Goal: Information Seeking & Learning: Learn about a topic

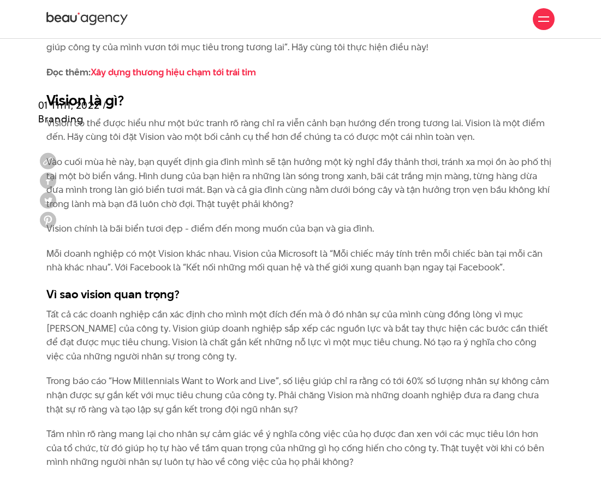
scroll to position [1160, 0]
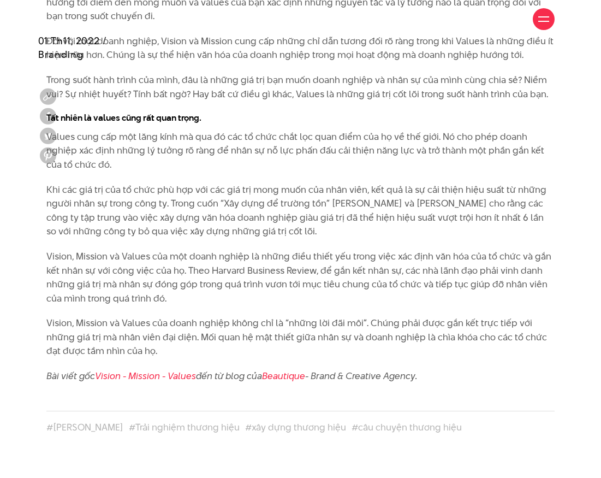
scroll to position [2052, 0]
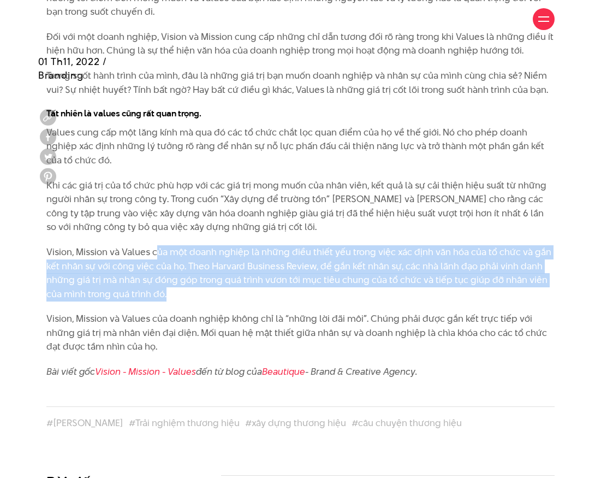
drag, startPoint x: 156, startPoint y: 258, endPoint x: 181, endPoint y: 285, distance: 37.1
click at [182, 287] on p "Vision, Mission và Values của một doanh nghiệp là những điều thiết yếu trong vi…" at bounding box center [300, 273] width 508 height 56
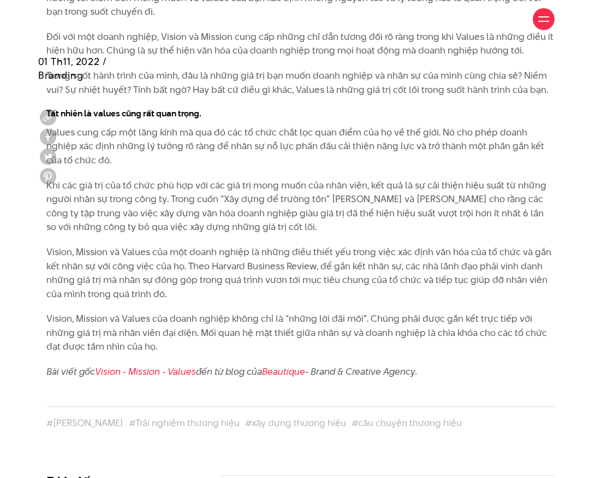
click at [209, 297] on p "Vision, Mission và Values của một doanh nghiệp là những điều thiết yếu trong vi…" at bounding box center [300, 273] width 508 height 56
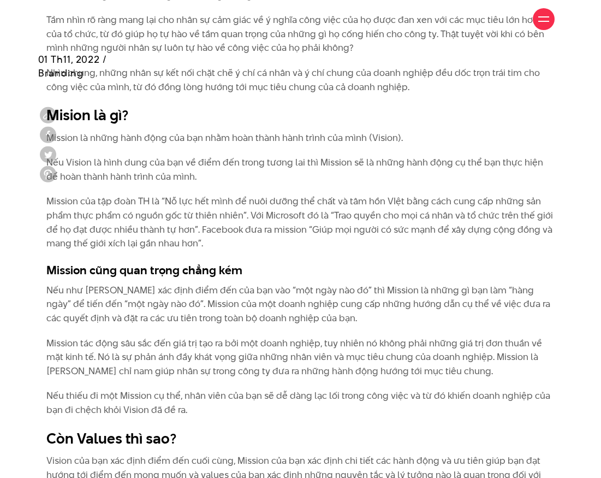
scroll to position [1576, 0]
